Goal: Check status: Check status

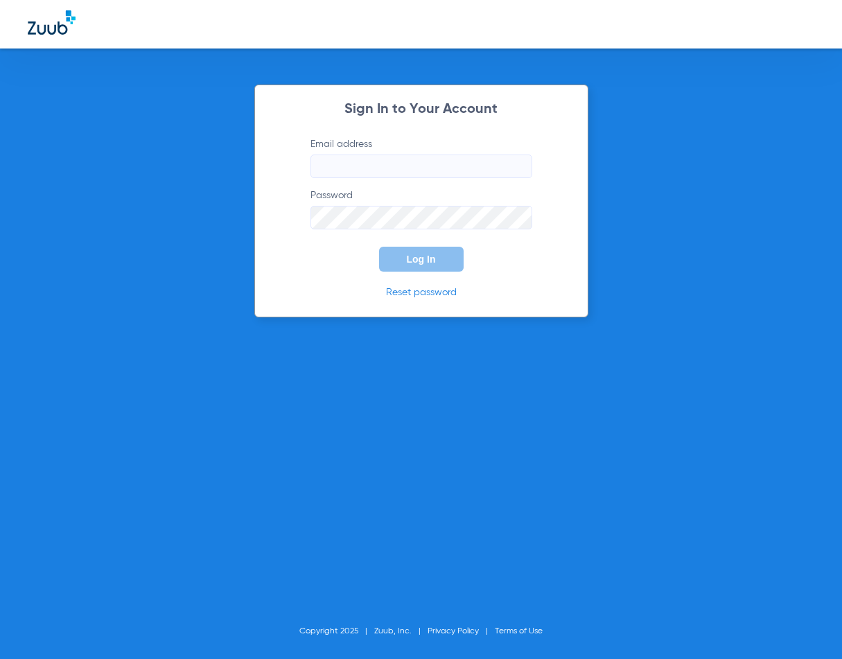
type input "[EMAIL_ADDRESS][DOMAIN_NAME]"
click at [419, 256] on span "Log In" at bounding box center [421, 259] width 29 height 11
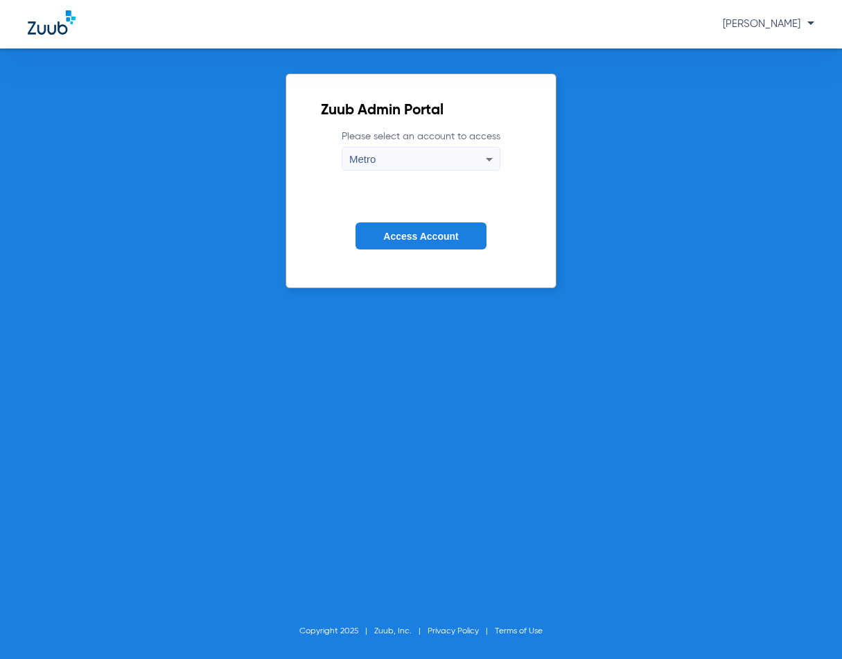
click at [408, 237] on span "Access Account" at bounding box center [420, 236] width 75 height 11
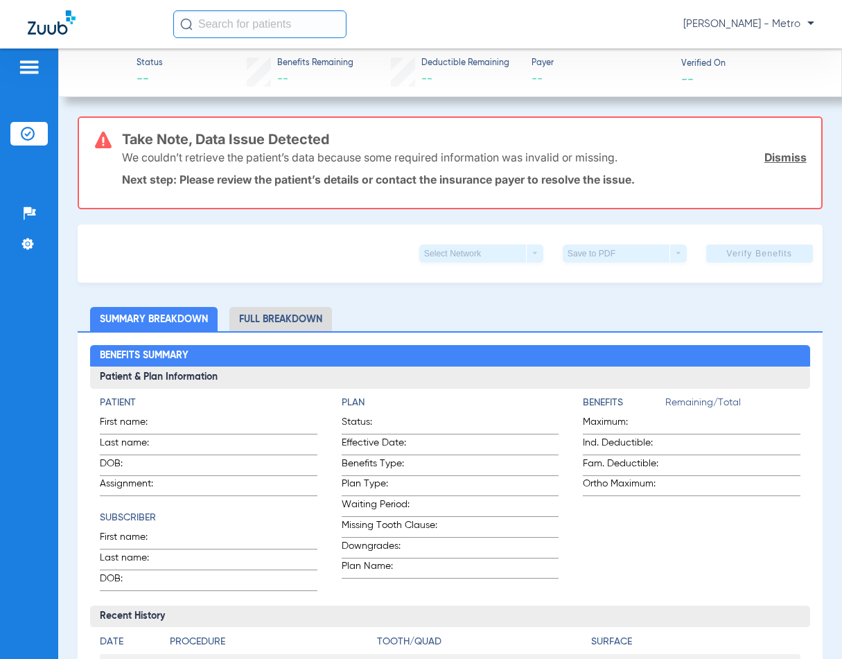
click at [274, 28] on input "text" at bounding box center [259, 24] width 173 height 28
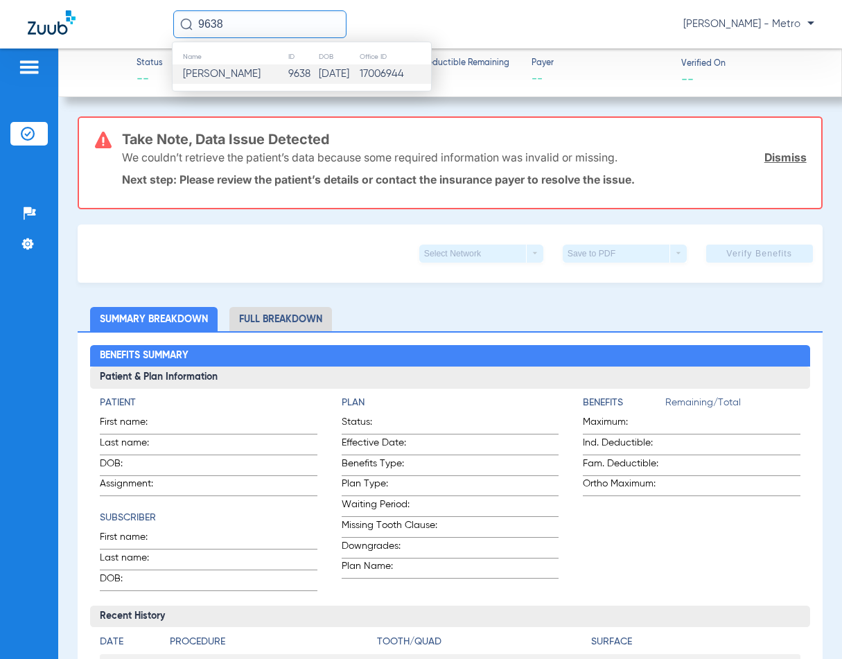
type input "9638"
click at [295, 77] on td "9638" at bounding box center [302, 73] width 30 height 19
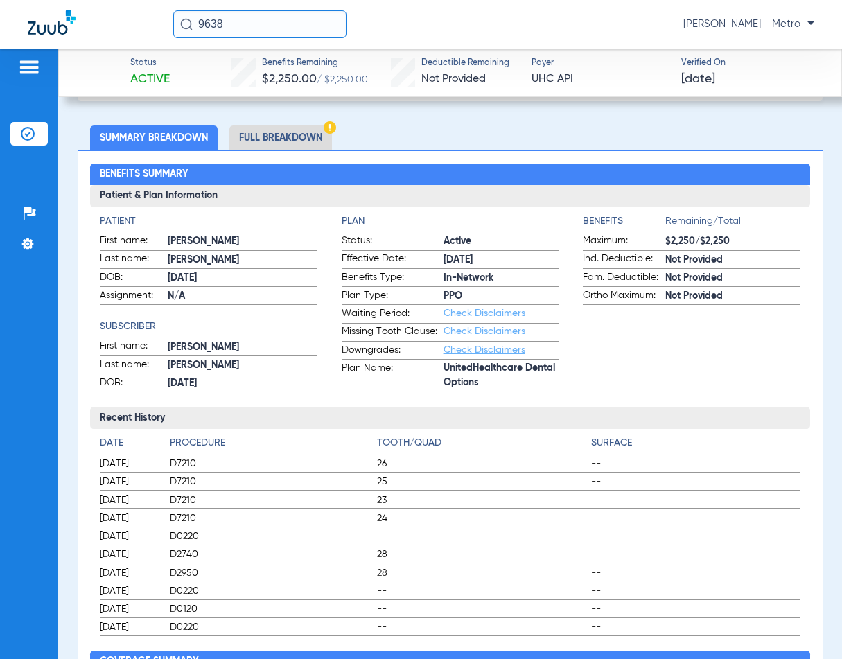
scroll to position [69, 0]
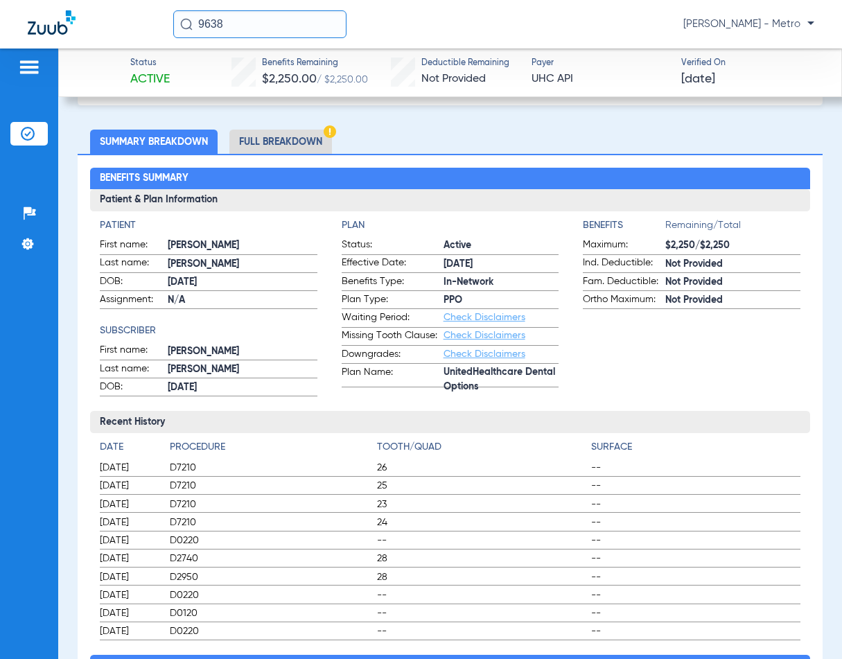
click at [265, 137] on li "Full Breakdown" at bounding box center [280, 142] width 103 height 24
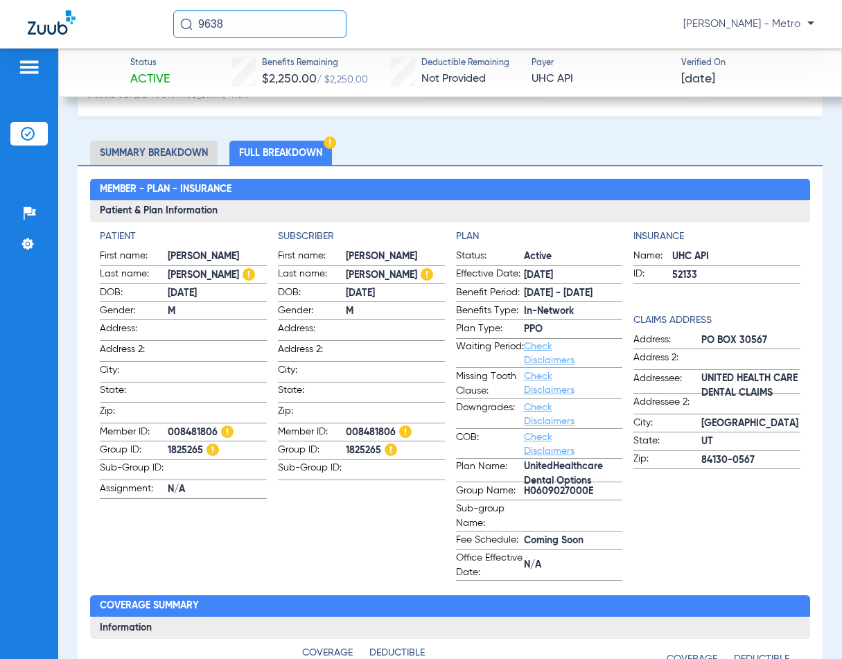
scroll to position [0, 0]
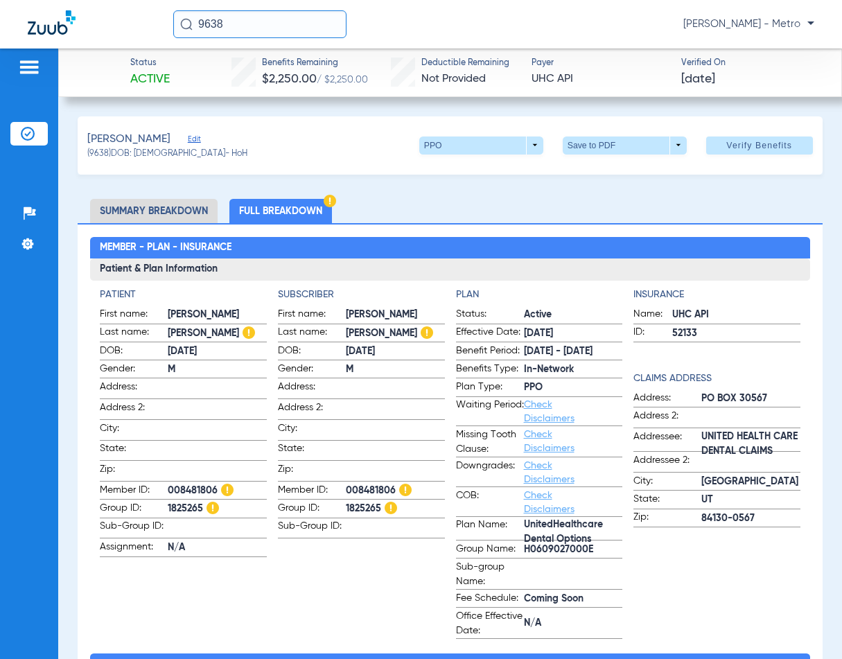
click at [445, 206] on ul "Summary Breakdown Full Breakdown" at bounding box center [450, 211] width 744 height 24
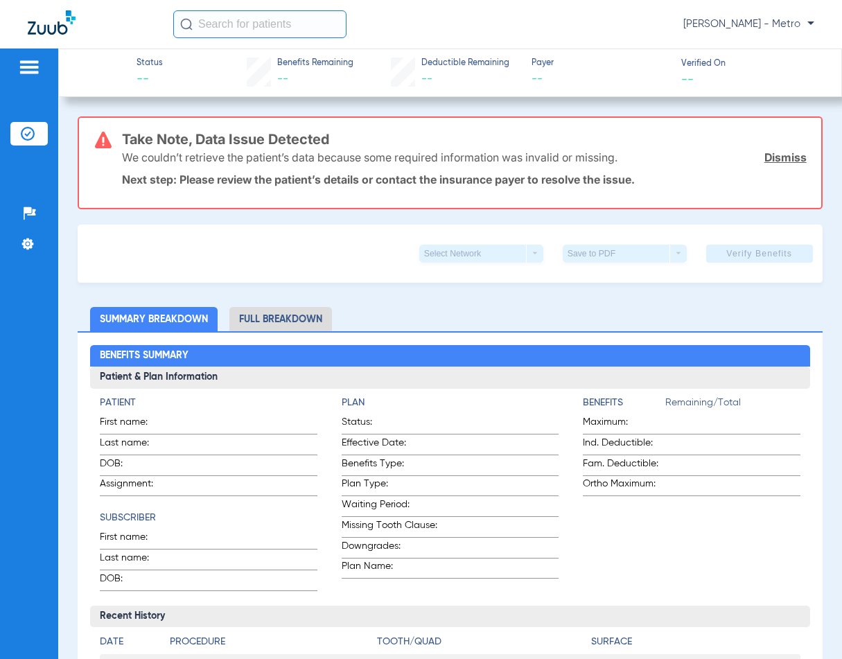
click at [284, 28] on input "text" at bounding box center [259, 24] width 173 height 28
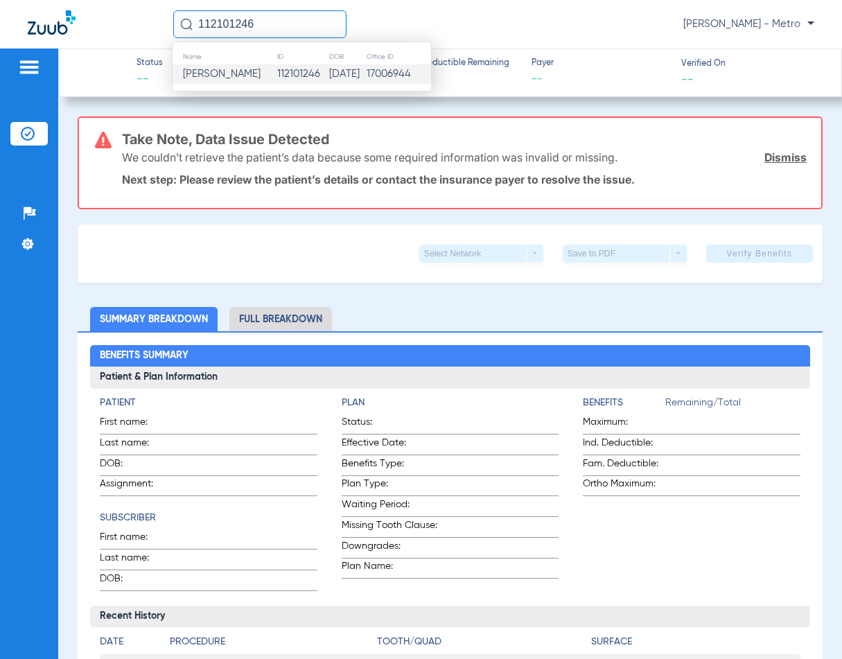
type input "112101246"
click at [260, 71] on span "Diamondique J. Cordova" at bounding box center [222, 74] width 78 height 10
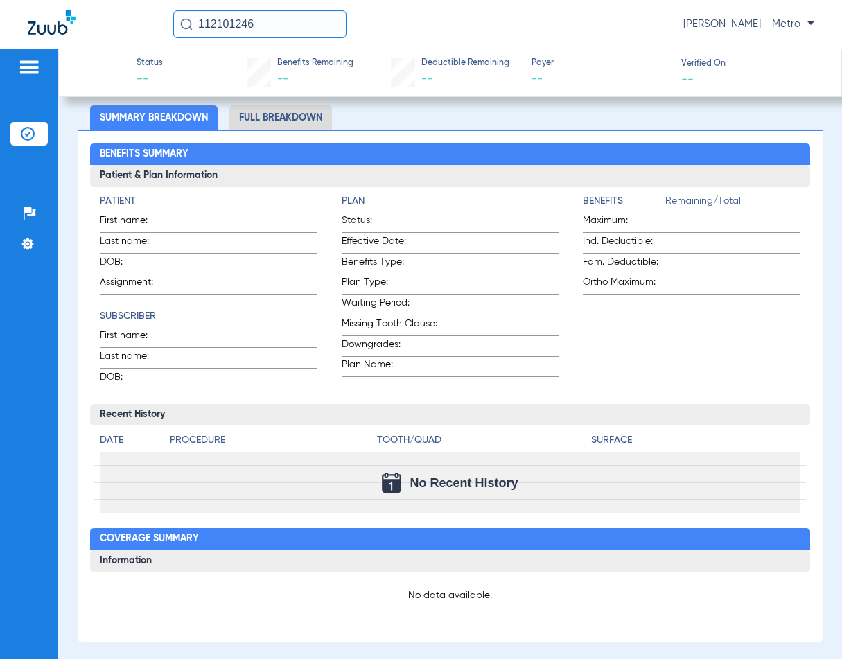
scroll to position [69, 0]
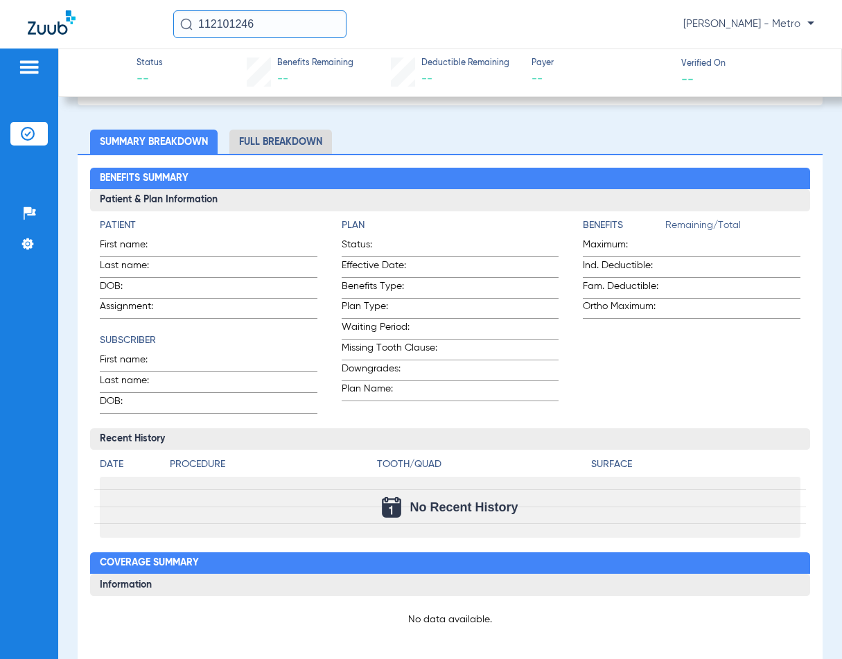
click at [305, 140] on li "Full Breakdown" at bounding box center [280, 142] width 103 height 24
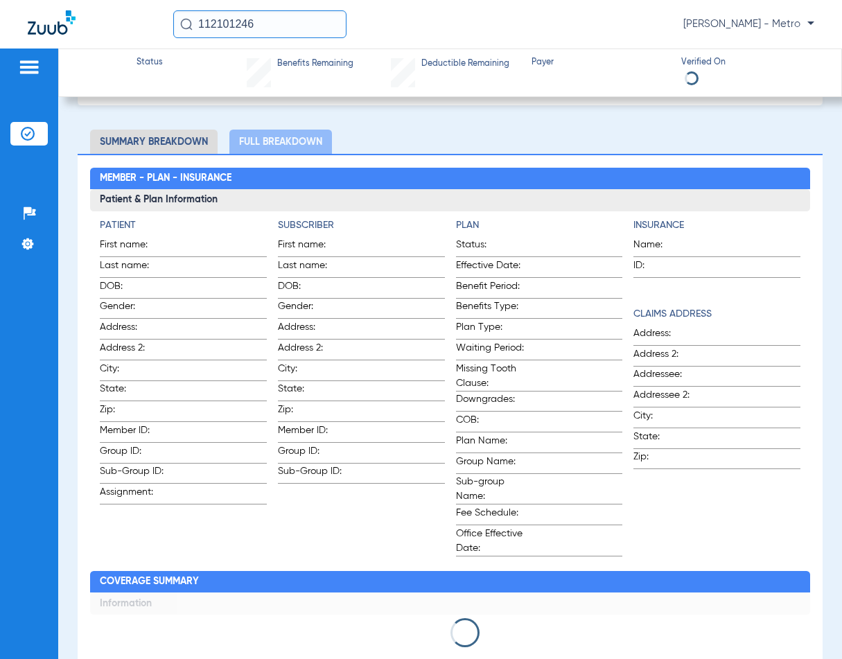
click at [154, 139] on li "Summary Breakdown" at bounding box center [153, 142] width 127 height 24
